Goal: Task Accomplishment & Management: Use online tool/utility

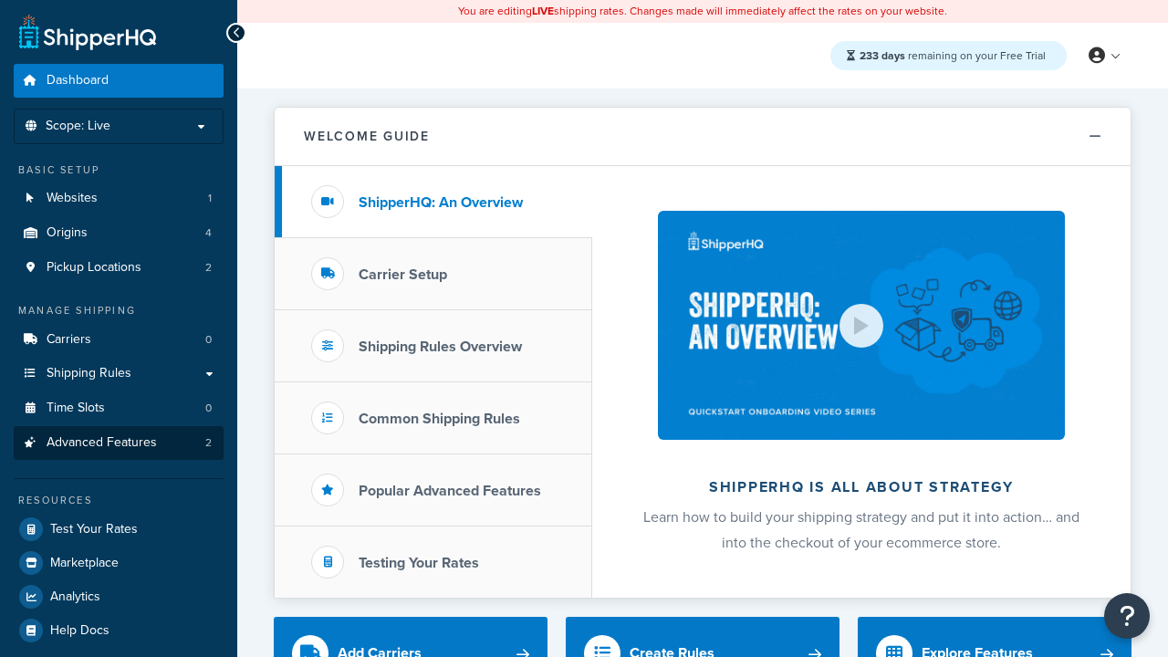
click at [119, 443] on span "Advanced Features" at bounding box center [102, 443] width 110 height 16
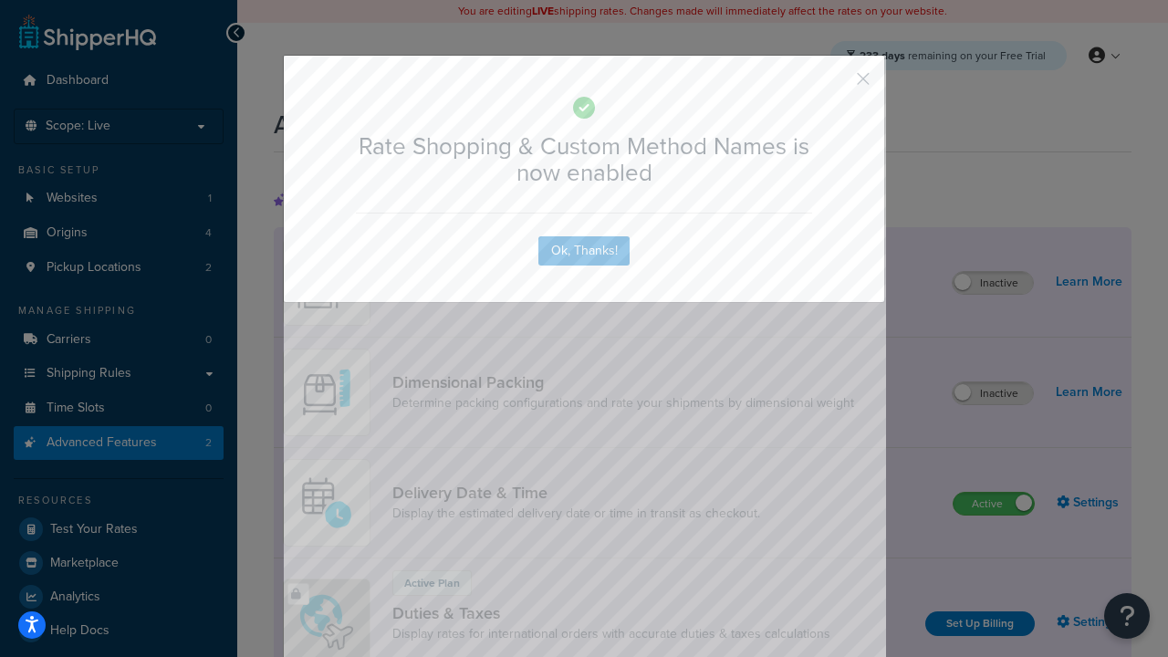
scroll to position [812, 0]
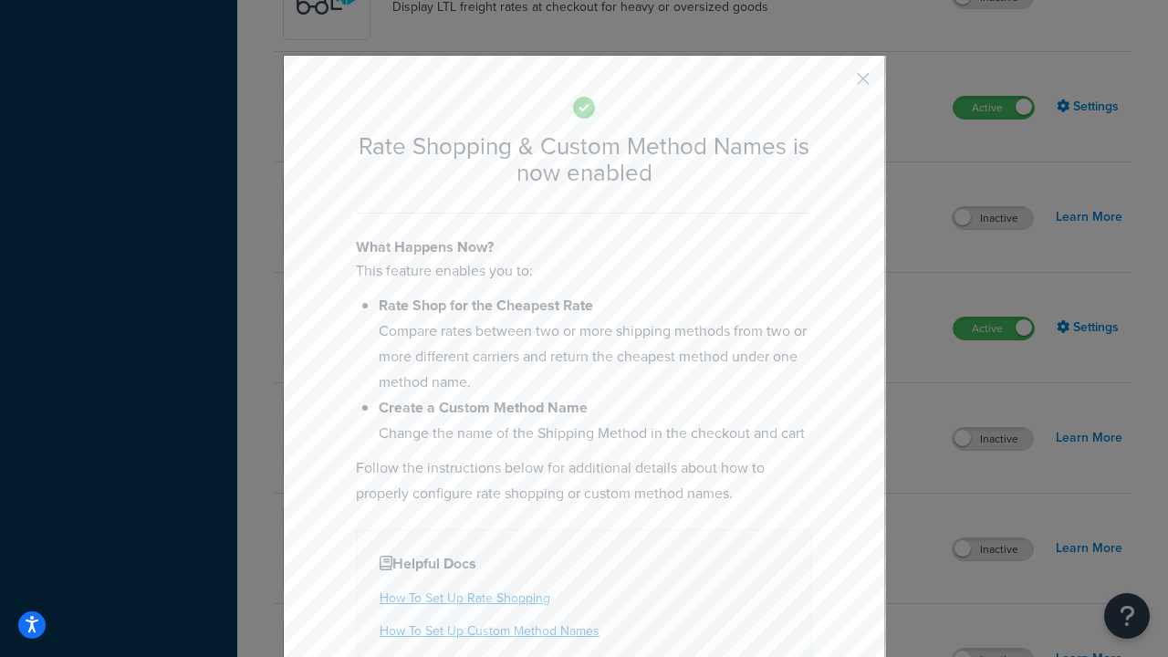
click at [836, 83] on button "button" at bounding box center [836, 85] width 5 height 5
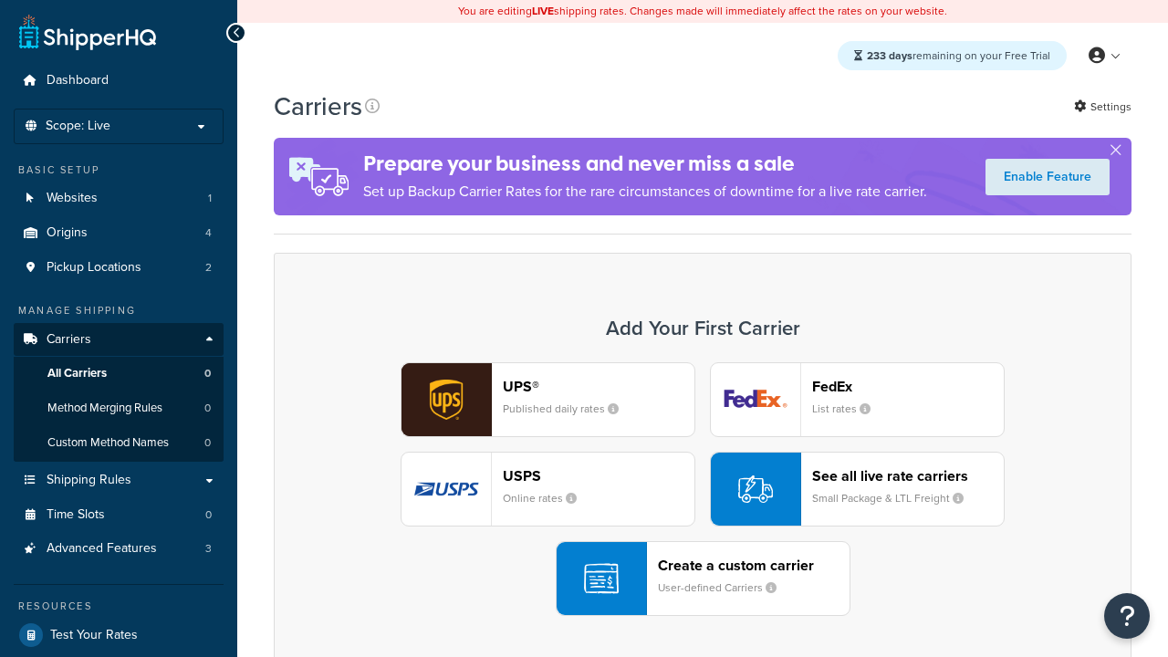
click at [703, 489] on div "UPS® Published daily rates FedEx List rates USPS Online rates See all live rate…" at bounding box center [703, 489] width 820 height 254
click at [857, 489] on div "See all live rate carriers Small Package & LTL Freight" at bounding box center [908, 489] width 192 height 44
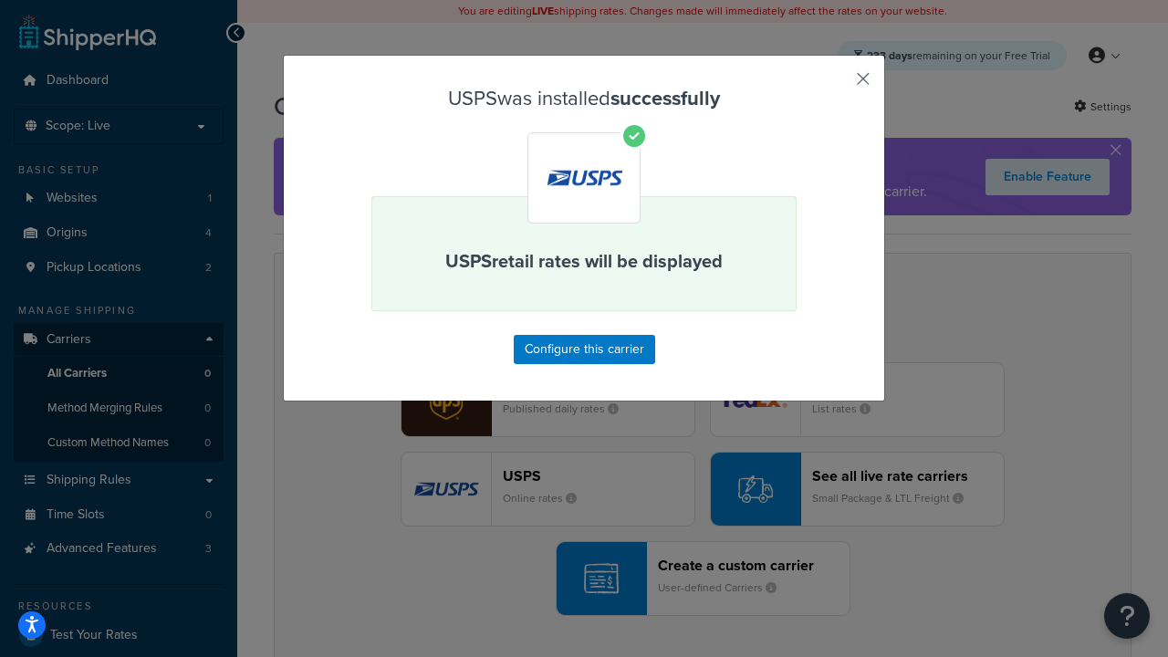
click at [836, 85] on button "button" at bounding box center [836, 85] width 5 height 5
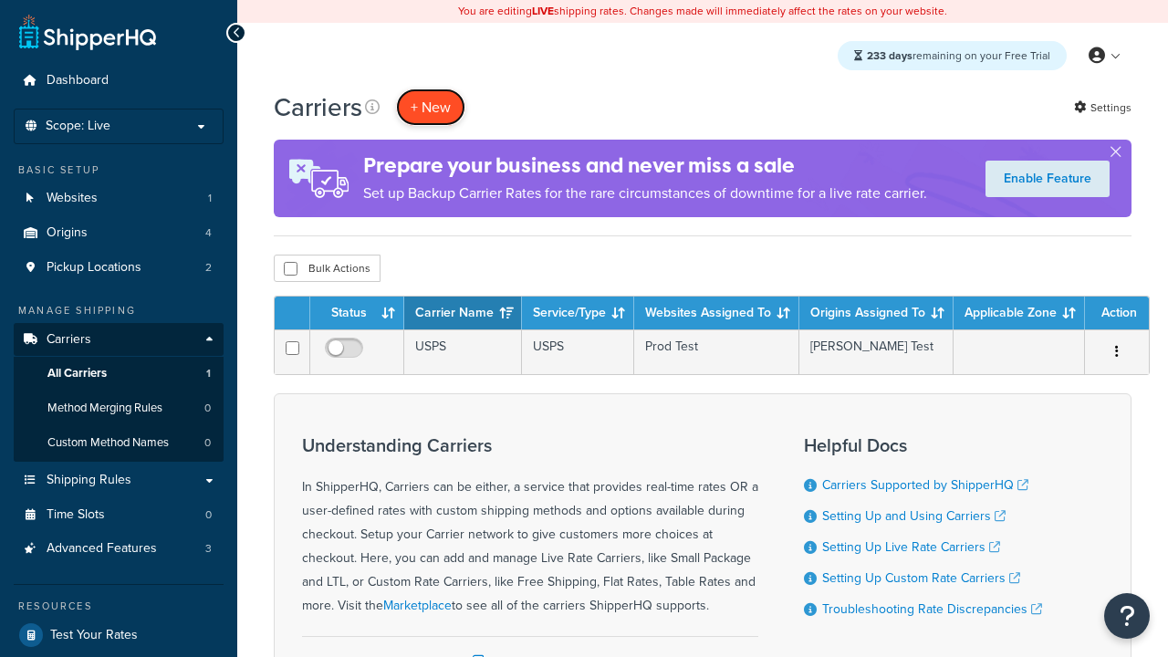
click at [431, 107] on button "+ New" at bounding box center [430, 107] width 69 height 37
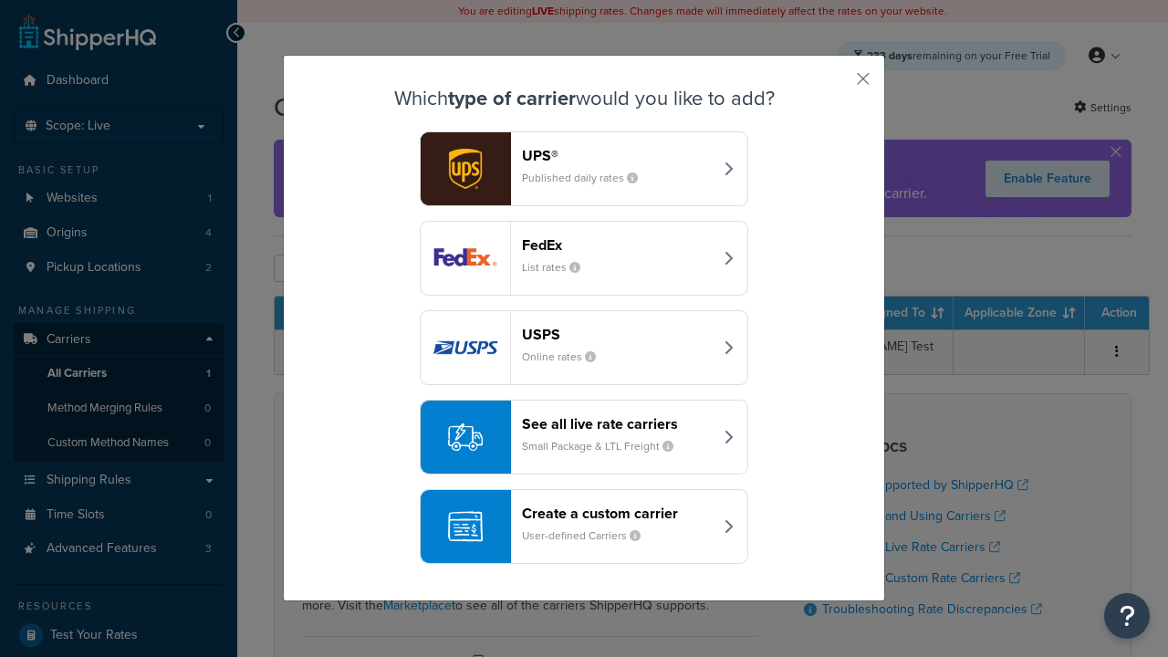
click at [584, 437] on div "See all live rate carriers Small Package & LTL Freight" at bounding box center [617, 437] width 191 height 44
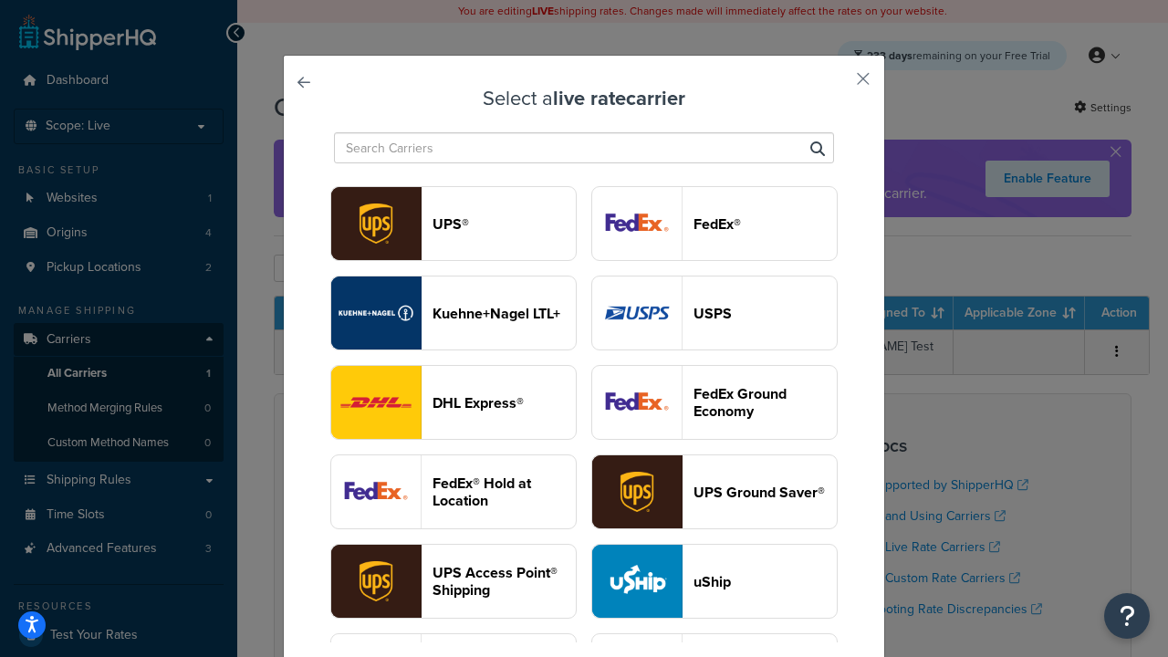
click at [715, 224] on header "FedEx®" at bounding box center [765, 223] width 143 height 17
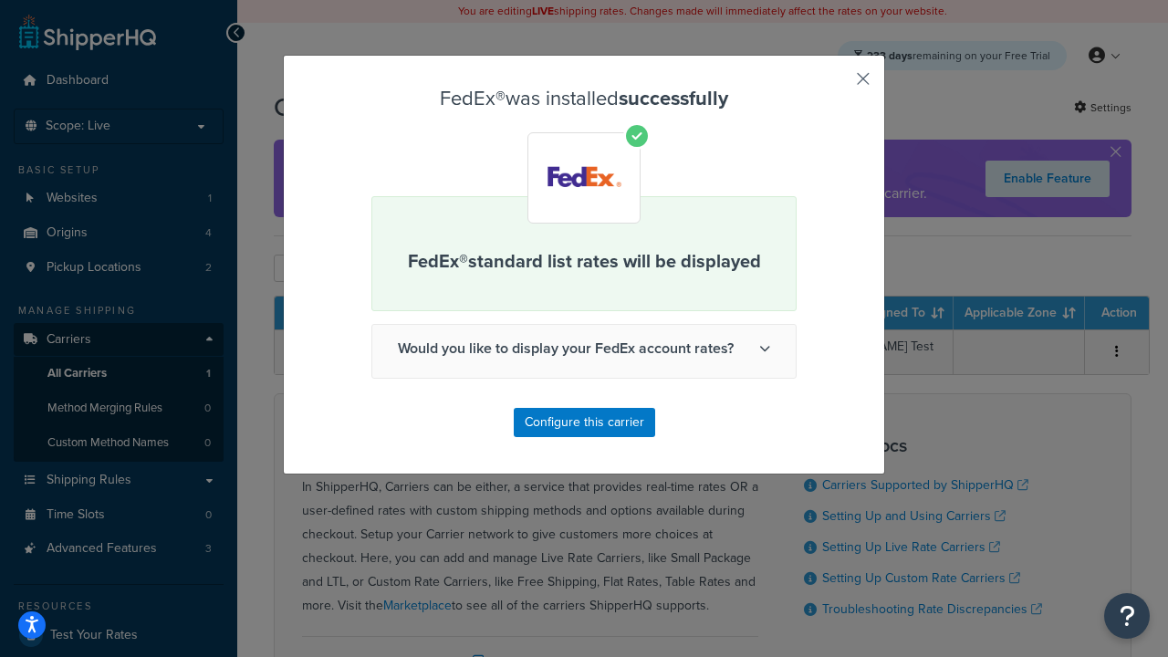
click at [836, 85] on button "button" at bounding box center [836, 85] width 5 height 5
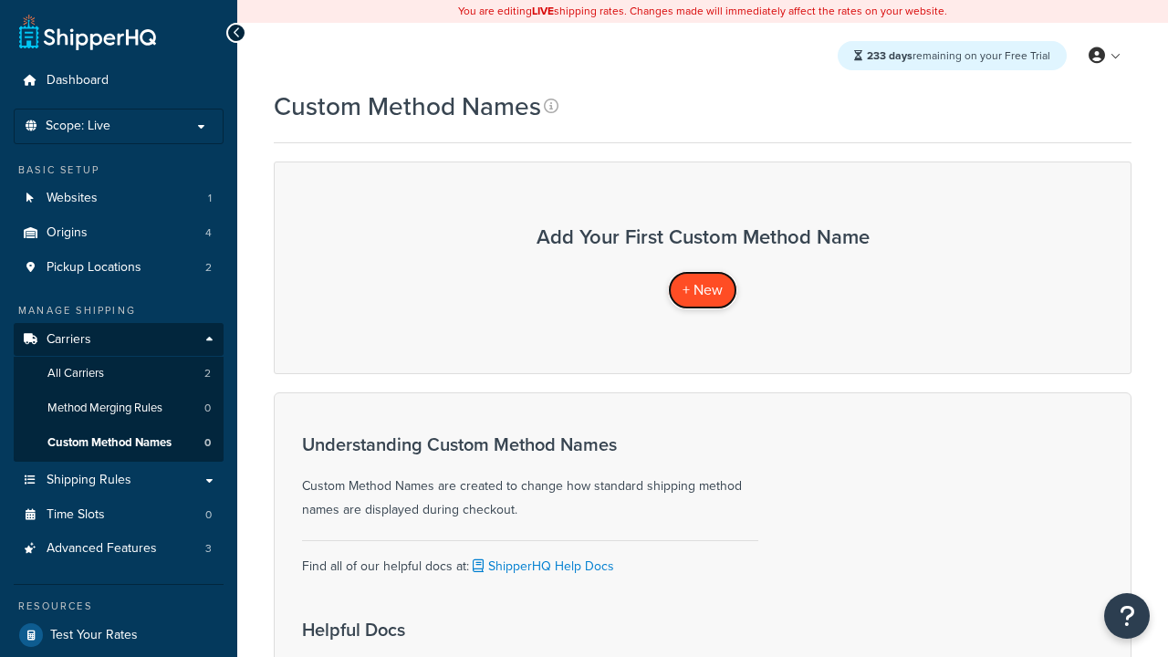
click at [703, 289] on span "+ New" at bounding box center [703, 289] width 40 height 21
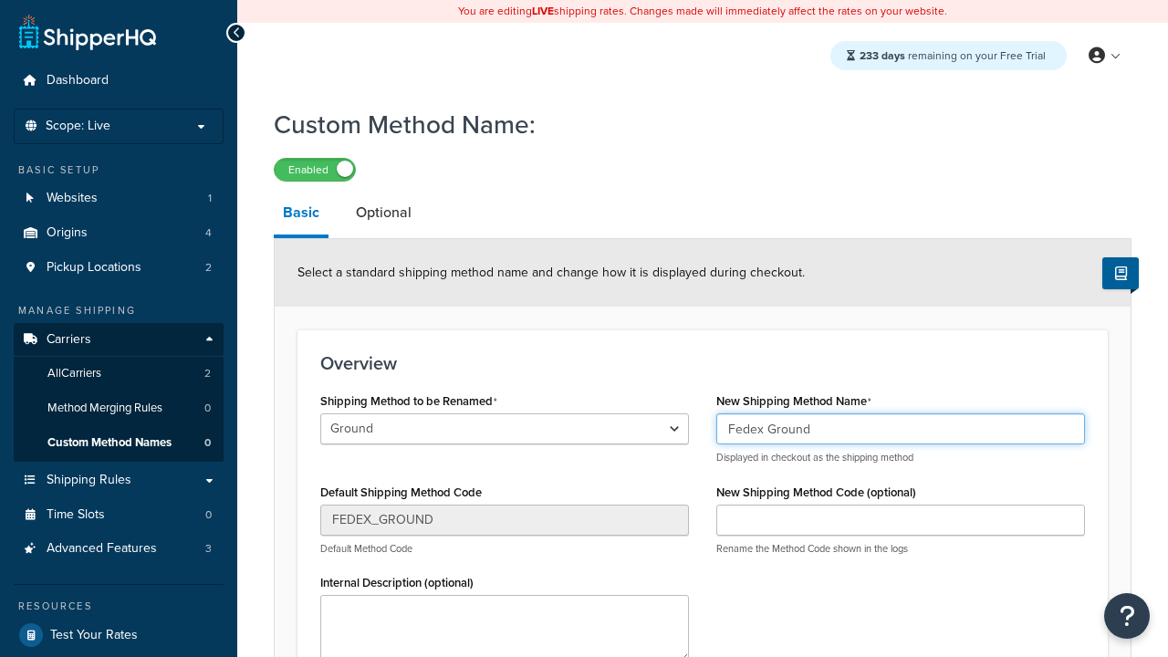
type input "Fedex Ground"
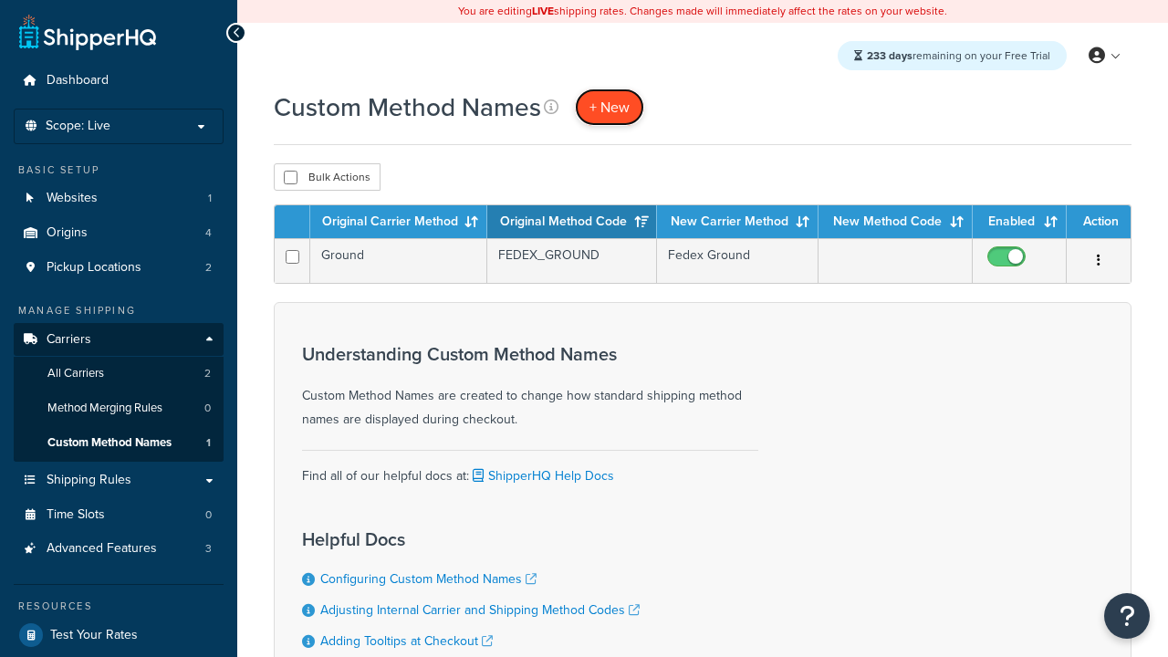
click at [610, 107] on span "+ New" at bounding box center [610, 107] width 40 height 21
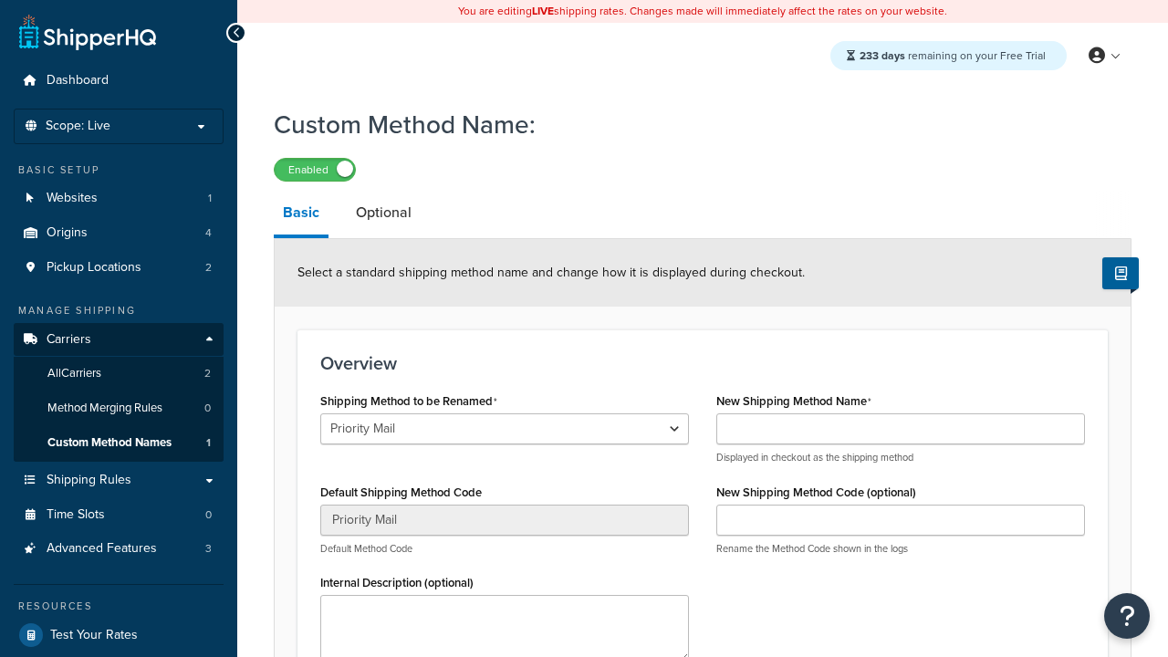
select select "707143"
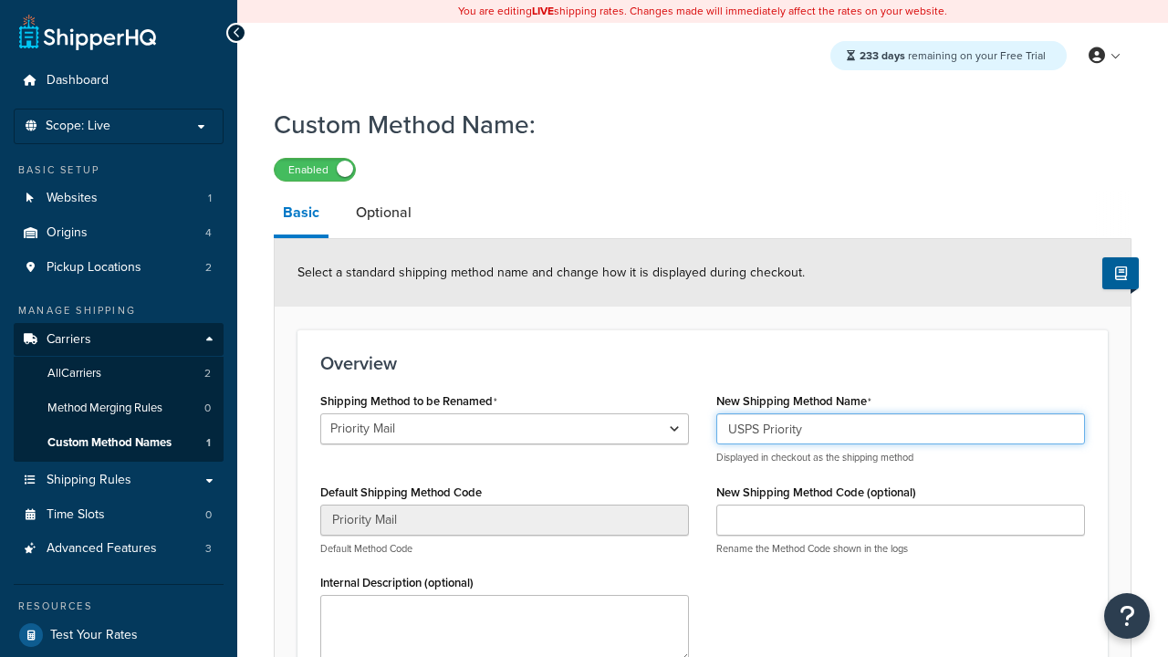
type input "USPS Priority"
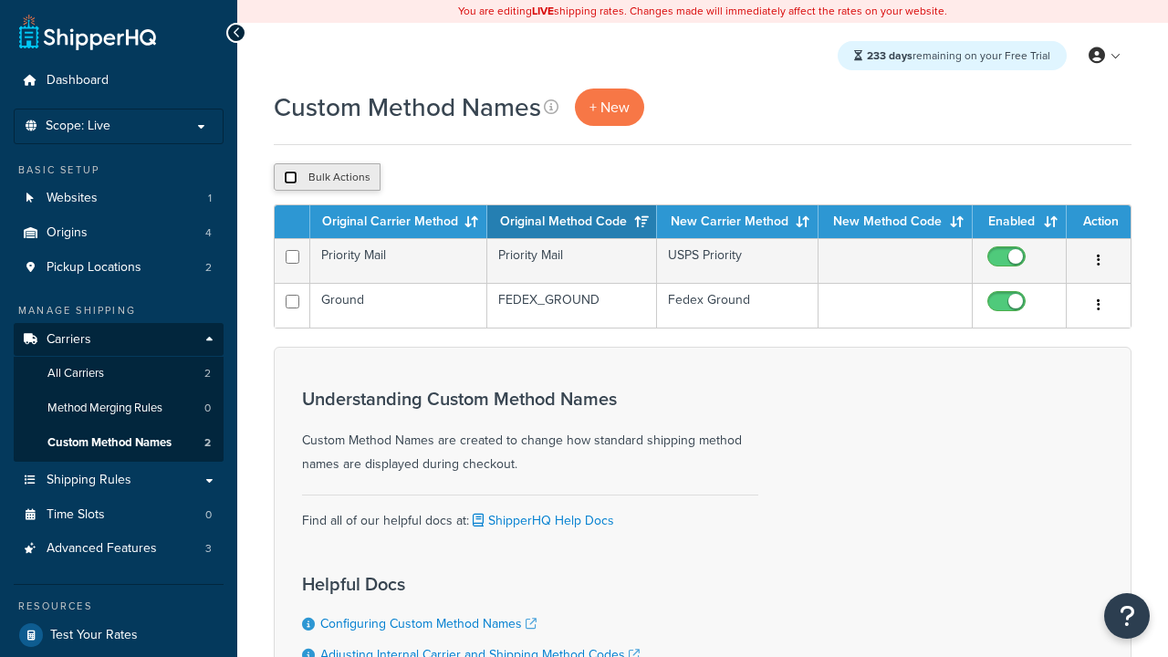
click at [290, 178] on input "checkbox" at bounding box center [291, 178] width 14 height 14
checkbox input "true"
click at [419, 178] on button "Duplicate" at bounding box center [418, 176] width 77 height 27
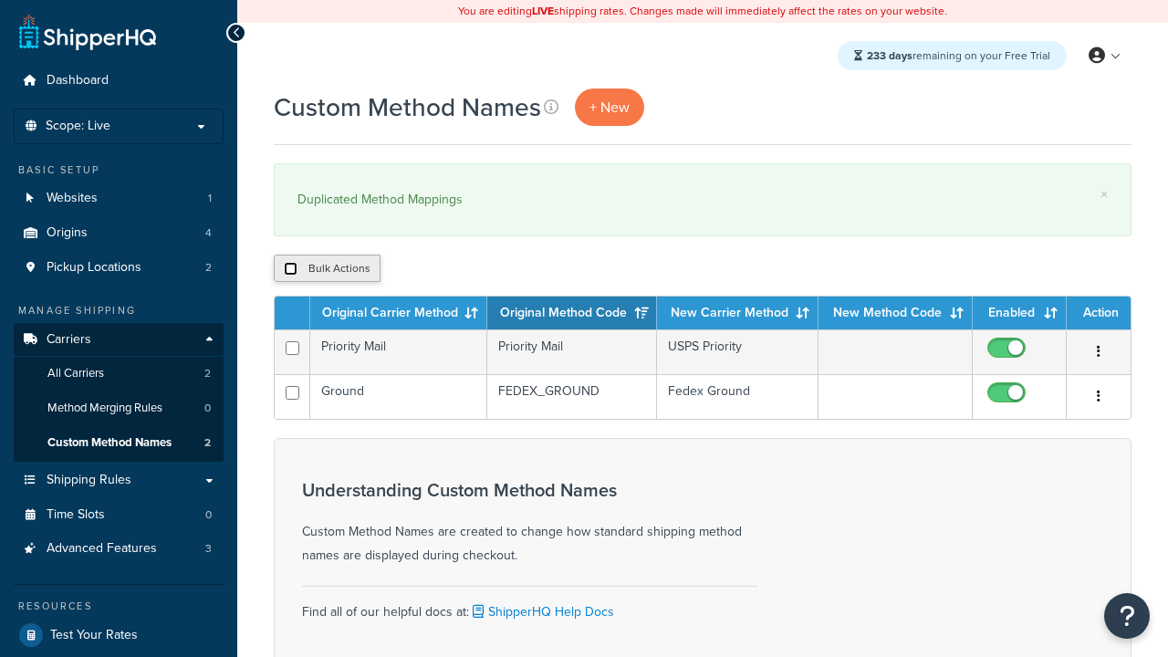
click at [290, 269] on input "checkbox" at bounding box center [291, 269] width 14 height 14
checkbox input "true"
click at [491, 269] on button "Delete" at bounding box center [487, 268] width 63 height 27
